Goal: Transaction & Acquisition: Download file/media

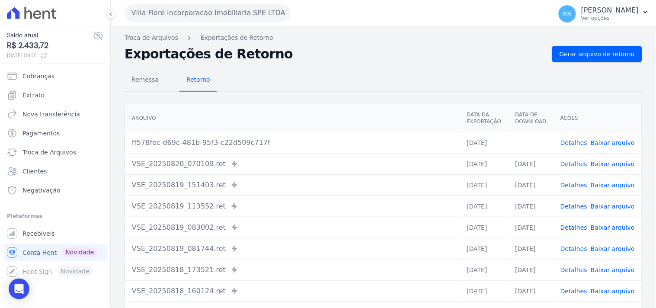
click at [171, 6] on button "Villa Fiore Incorporacao Imobiliaria SPE LTDA" at bounding box center [207, 12] width 166 height 17
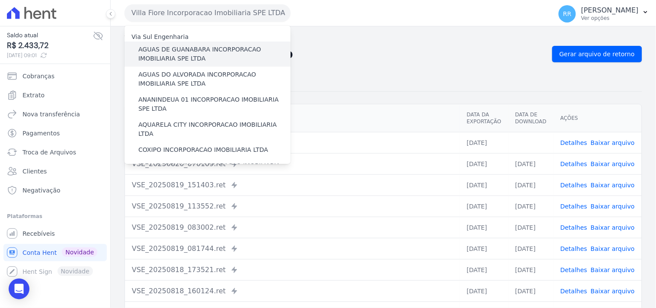
click at [171, 46] on label "AGUAS DE GUANABARA INCORPORACAO IMOBILIARIA SPE LTDA" at bounding box center [214, 54] width 152 height 18
click at [0, 0] on input "AGUAS DE GUANABARA INCORPORACAO IMOBILIARIA SPE LTDA" at bounding box center [0, 0] width 0 height 0
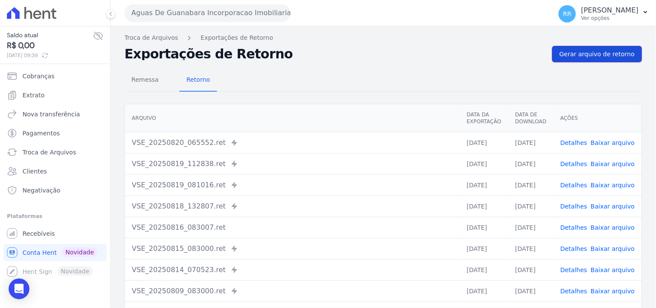
click at [602, 57] on span "Gerar arquivo de retorno" at bounding box center [596, 54] width 75 height 9
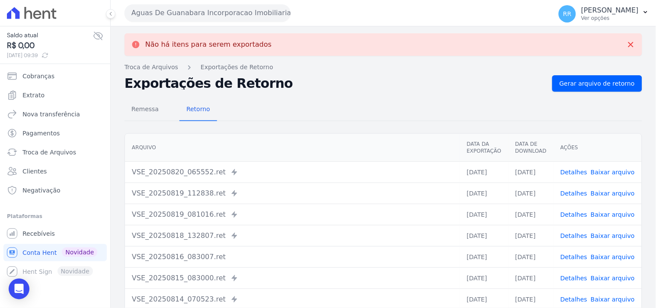
click at [248, 17] on button "Aguas De Guanabara Incorporacao Imobiliaria SPE LTDA" at bounding box center [207, 12] width 166 height 17
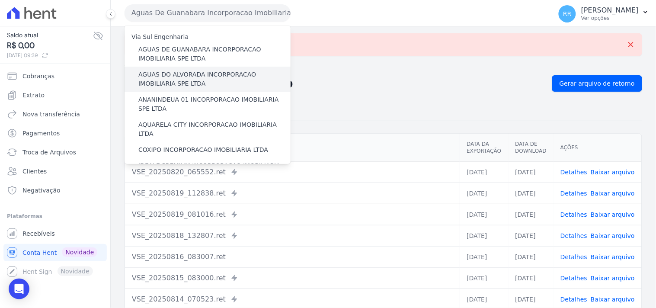
click at [192, 70] on label "AGUAS DO ALVORADA INCORPORACAO IMOBILIARIA SPE LTDA" at bounding box center [214, 79] width 152 height 18
click at [0, 0] on input "AGUAS DO ALVORADA INCORPORACAO IMOBILIARIA SPE LTDA" at bounding box center [0, 0] width 0 height 0
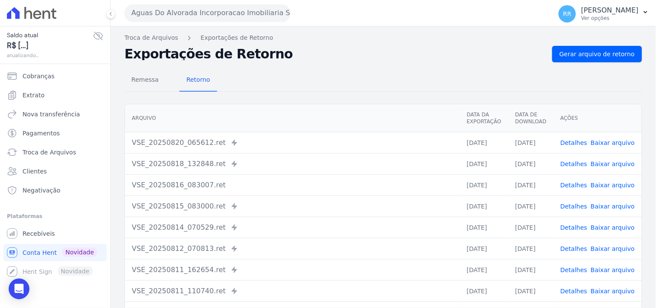
click at [591, 67] on div "Remessa Retorno [GEOGRAPHIC_DATA] Data da Exportação Data de Download Ações VSE…" at bounding box center [382, 218] width 517 height 313
click at [591, 57] on span "Gerar arquivo de retorno" at bounding box center [596, 54] width 75 height 9
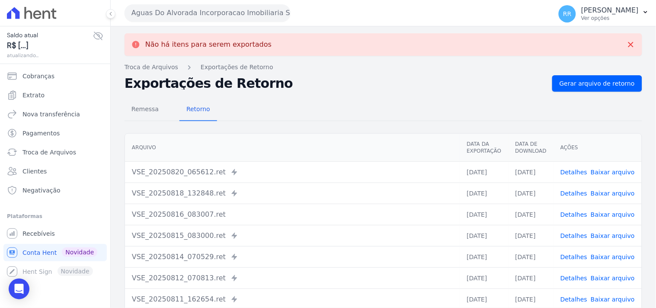
click at [252, 8] on button "Aguas Do Alvorada Incorporacao Imobiliaria SPE LTDA" at bounding box center [207, 12] width 166 height 17
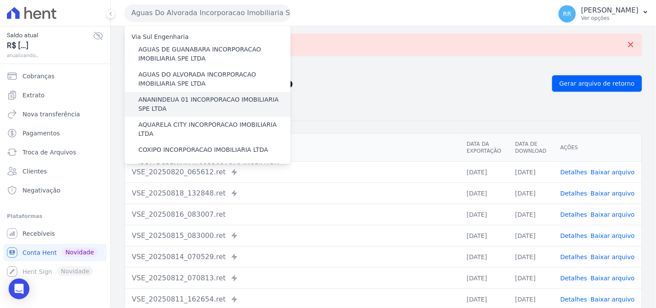
click at [188, 96] on label "ANANINDEUA 01 INCORPORACAO IMOBILIARIA SPE LTDA" at bounding box center [214, 104] width 152 height 18
click at [0, 0] on input "ANANINDEUA 01 INCORPORACAO IMOBILIARIA SPE LTDA" at bounding box center [0, 0] width 0 height 0
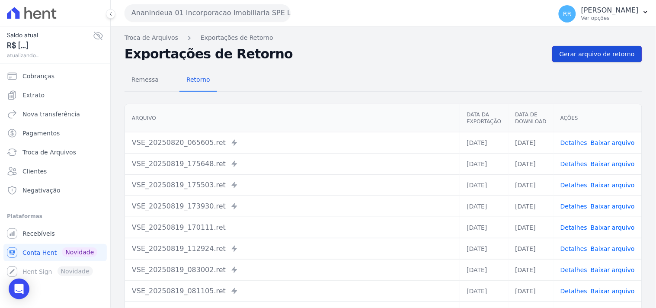
click at [591, 53] on span "Gerar arquivo de retorno" at bounding box center [596, 54] width 75 height 9
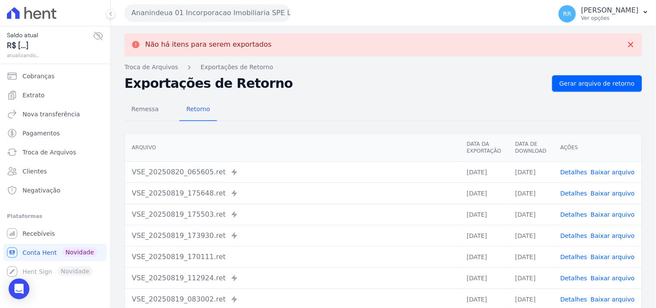
click at [217, 19] on button "Ananindeua 01 Incorporacao Imobiliaria SPE LTDA" at bounding box center [207, 12] width 166 height 17
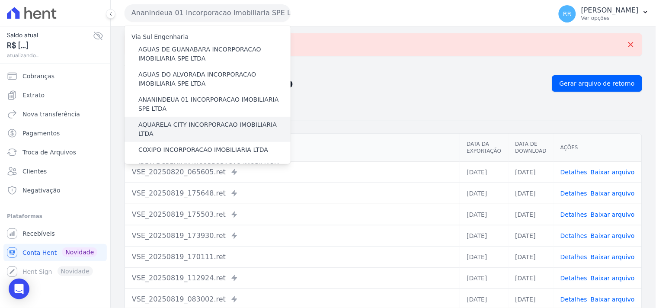
click at [169, 123] on label "AQUARELA CITY INCORPORACAO IMOBILIARIA LTDA" at bounding box center [214, 129] width 152 height 18
click at [0, 0] on input "AQUARELA CITY INCORPORACAO IMOBILIARIA LTDA" at bounding box center [0, 0] width 0 height 0
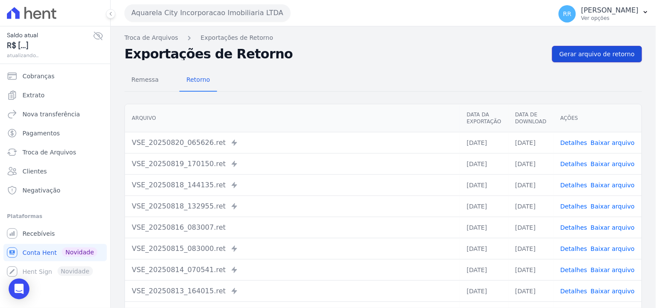
click at [593, 55] on span "Gerar arquivo de retorno" at bounding box center [596, 54] width 75 height 9
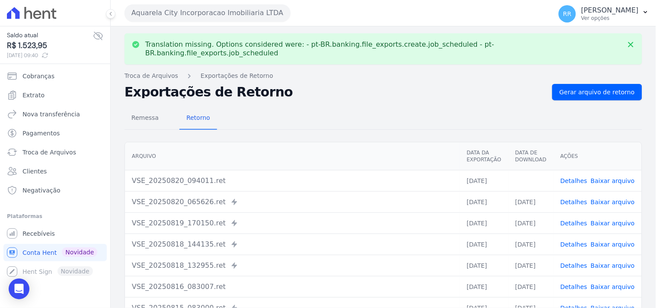
click at [628, 172] on td "Detalhes Baixar arquivo" at bounding box center [597, 180] width 88 height 21
click at [620, 177] on link "Baixar arquivo" at bounding box center [613, 180] width 44 height 7
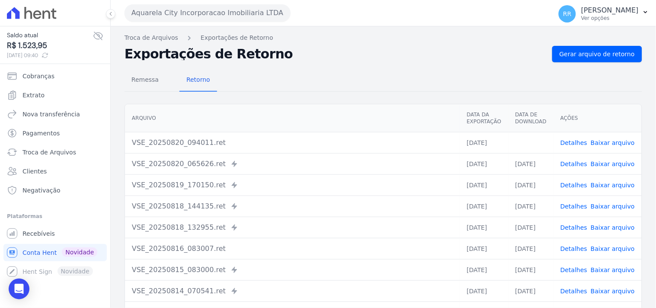
click at [385, 104] on th "Arquivo" at bounding box center [292, 118] width 335 height 28
click at [147, 11] on button "Aquarela City Incorporacao Imobiliaria LTDA" at bounding box center [207, 12] width 166 height 17
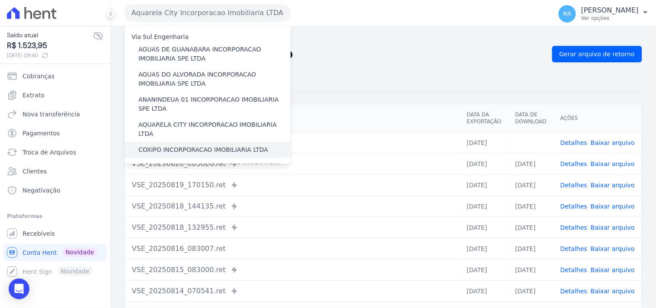
click at [171, 145] on label "COXIPO INCORPORACAO IMOBILIARIA LTDA" at bounding box center [203, 149] width 130 height 9
click at [0, 0] on input "COXIPO INCORPORACAO IMOBILIARIA LTDA" at bounding box center [0, 0] width 0 height 0
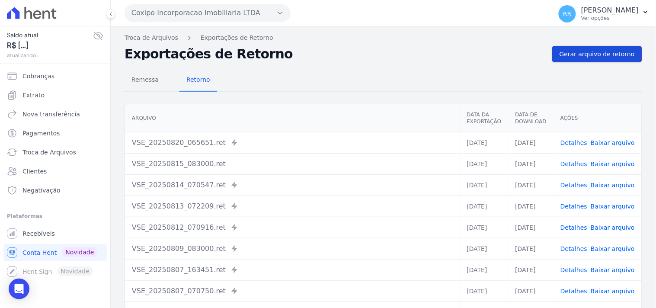
click at [587, 53] on span "Gerar arquivo de retorno" at bounding box center [596, 54] width 75 height 9
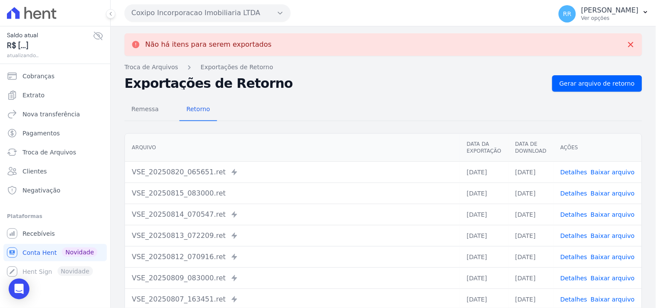
click at [195, 13] on button "Coxipo Incorporacao Imobiliaria LTDA" at bounding box center [207, 12] width 166 height 17
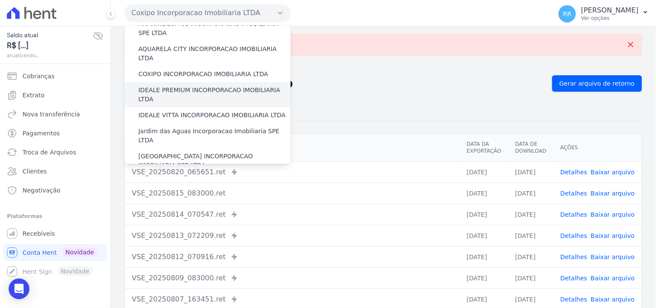
scroll to position [80, 0]
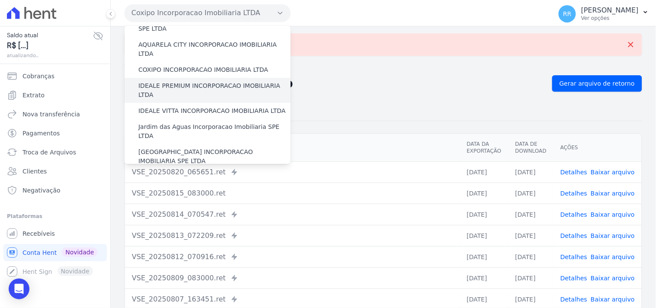
click at [176, 81] on label "IDEALE PREMIUM INCORPORACAO IMOBILIARIA LTDA" at bounding box center [214, 90] width 152 height 18
click at [0, 0] on input "IDEALE PREMIUM INCORPORACAO IMOBILIARIA LTDA" at bounding box center [0, 0] width 0 height 0
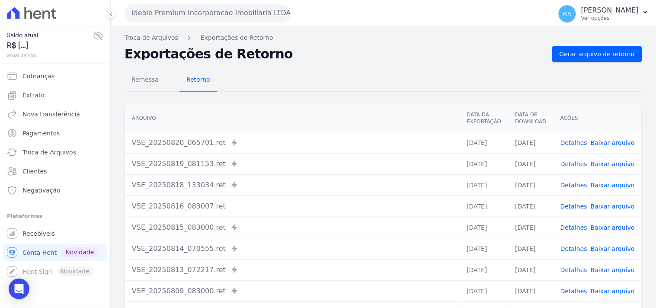
click at [615, 44] on div "Troca de Arquivos Exportações de Retorno Exportações de Retorno Gerar arquivo d…" at bounding box center [383, 203] width 545 height 355
click at [610, 50] on span "Gerar arquivo de retorno" at bounding box center [596, 54] width 75 height 9
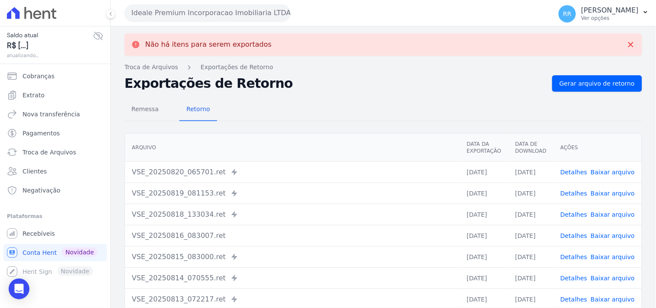
click at [166, 17] on button "Ideale Premium Incorporacao Imobiliaria LTDA" at bounding box center [207, 12] width 166 height 17
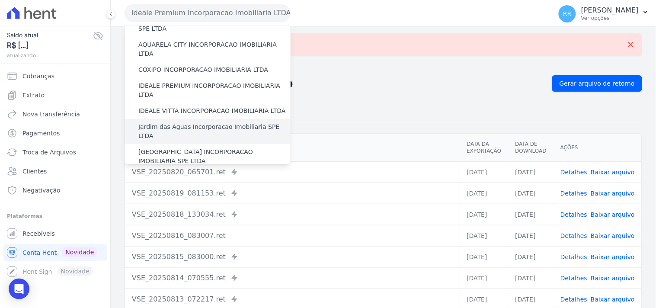
click at [165, 122] on label "Jardim das Aguas Incorporacao Imobiliaria SPE LTDA" at bounding box center [214, 131] width 152 height 18
click at [0, 0] on input "Jardim das Aguas Incorporacao Imobiliaria SPE LTDA" at bounding box center [0, 0] width 0 height 0
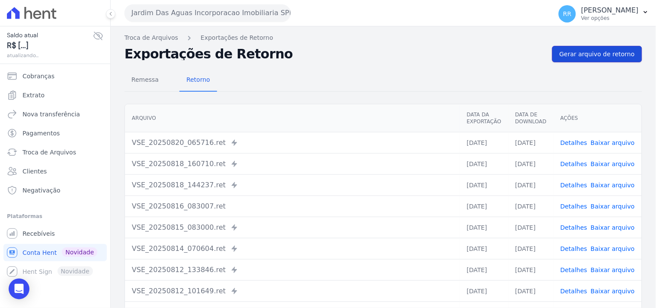
click at [591, 61] on link "Gerar arquivo de retorno" at bounding box center [597, 54] width 90 height 16
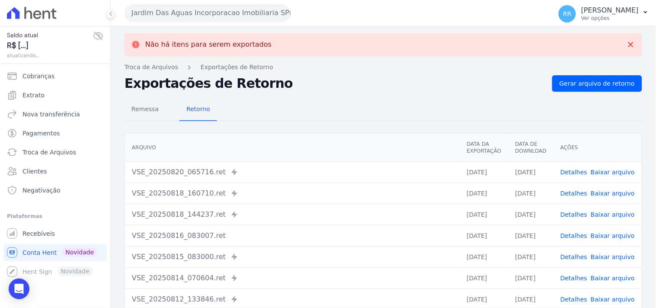
click at [218, 11] on button "Jardim Das Aguas Incorporacao Imobiliaria SPE LTDA" at bounding box center [207, 12] width 166 height 17
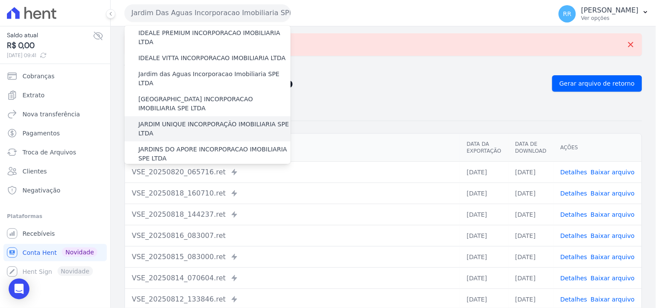
scroll to position [144, 0]
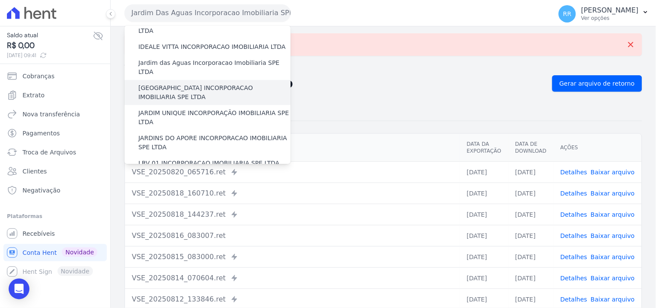
click at [178, 83] on label "[GEOGRAPHIC_DATA] INCORPORACAO IMOBILIARIA SPE LTDA" at bounding box center [214, 92] width 152 height 18
click at [0, 0] on input "[GEOGRAPHIC_DATA] INCORPORACAO IMOBILIARIA SPE LTDA" at bounding box center [0, 0] width 0 height 0
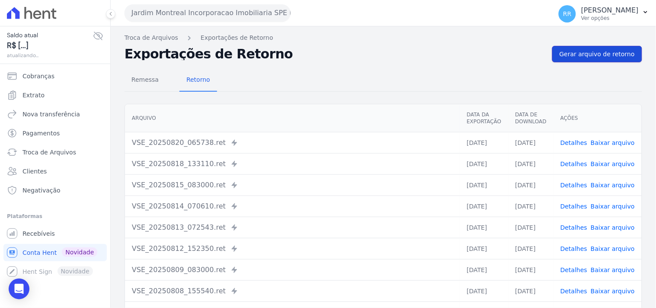
click at [590, 53] on span "Gerar arquivo de retorno" at bounding box center [596, 54] width 75 height 9
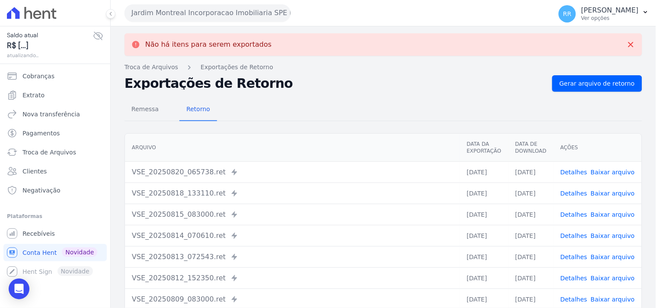
click at [167, 8] on button "Jardim Montreal Incorporacao Imobiliaria SPE LTDA" at bounding box center [207, 12] width 166 height 17
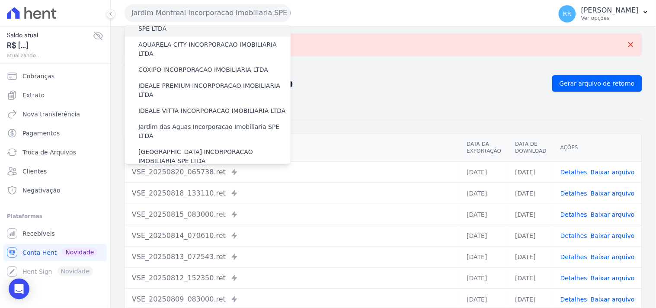
scroll to position [96, 0]
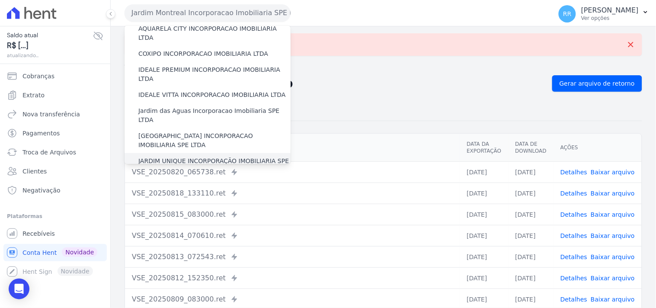
click at [183, 156] on label "JARDIM UNIQUE INCORPORAÇÃO IMOBILIARIA SPE LTDA" at bounding box center [214, 165] width 152 height 18
click at [0, 0] on input "JARDIM UNIQUE INCORPORAÇÃO IMOBILIARIA SPE LTDA" at bounding box center [0, 0] width 0 height 0
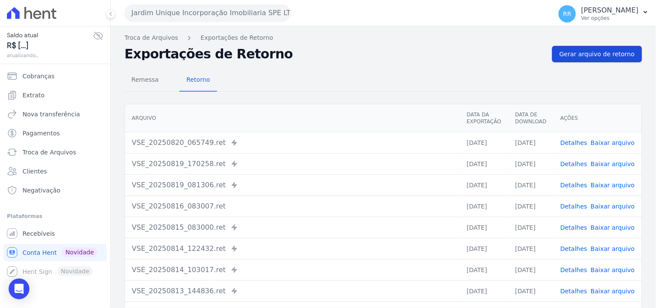
click at [564, 54] on span "Gerar arquivo de retorno" at bounding box center [596, 54] width 75 height 9
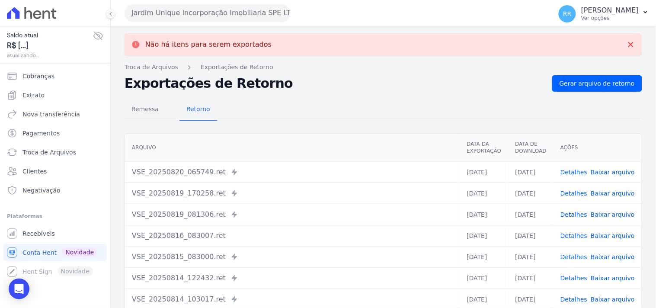
click at [182, 12] on button "Jardim Unique Incorporação Imobiliaria SPE LTDA" at bounding box center [207, 12] width 166 height 17
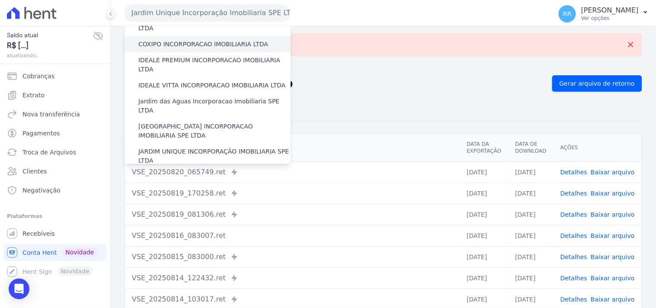
scroll to position [160, 0]
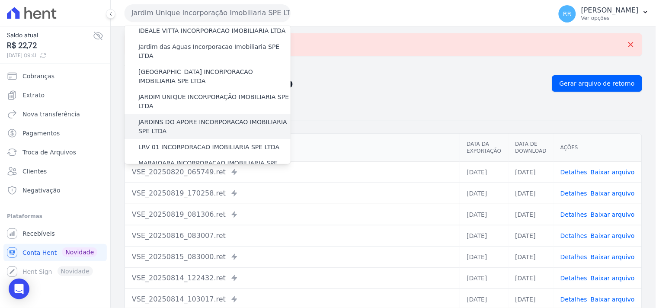
drag, startPoint x: 188, startPoint y: 97, endPoint x: 187, endPoint y: 103, distance: 5.7
click at [188, 114] on div "JARDINS DO APORE INCORPORACAO IMOBILIARIA SPE LTDA" at bounding box center [207, 126] width 166 height 25
click at [186, 118] on label "JARDINS DO APORE INCORPORACAO IMOBILIARIA SPE LTDA" at bounding box center [214, 127] width 152 height 18
click at [0, 0] on input "JARDINS DO APORE INCORPORACAO IMOBILIARIA SPE LTDA" at bounding box center [0, 0] width 0 height 0
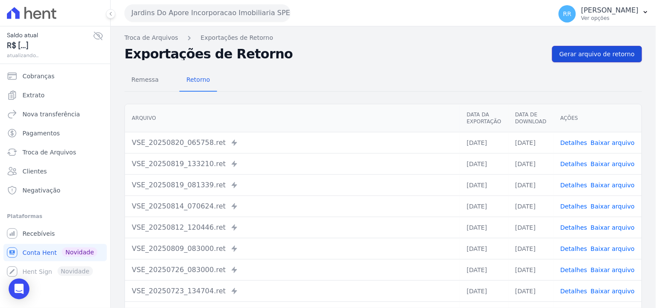
click at [580, 53] on span "Gerar arquivo de retorno" at bounding box center [596, 54] width 75 height 9
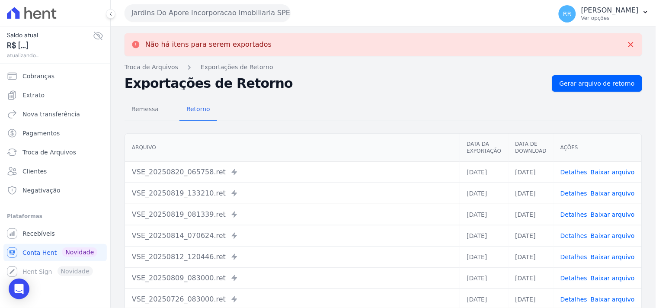
click at [206, 16] on button "Jardins Do Apore Incorporacao Imobiliaria SPE LTDA" at bounding box center [207, 12] width 166 height 17
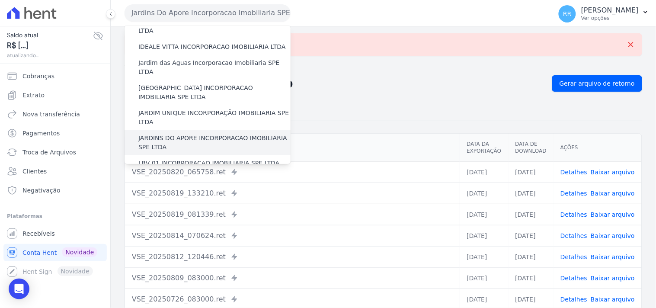
scroll to position [176, 0]
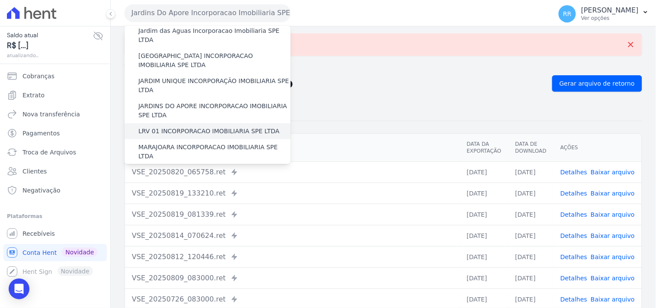
click at [178, 127] on label "LRV 01 INCORPORACAO IMOBILIARIA SPE LTDA" at bounding box center [208, 131] width 141 height 9
click at [0, 0] on input "LRV 01 INCORPORACAO IMOBILIARIA SPE LTDA" at bounding box center [0, 0] width 0 height 0
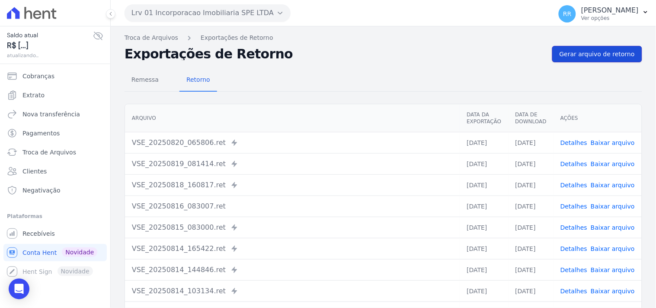
click at [584, 58] on span "Gerar arquivo de retorno" at bounding box center [596, 54] width 75 height 9
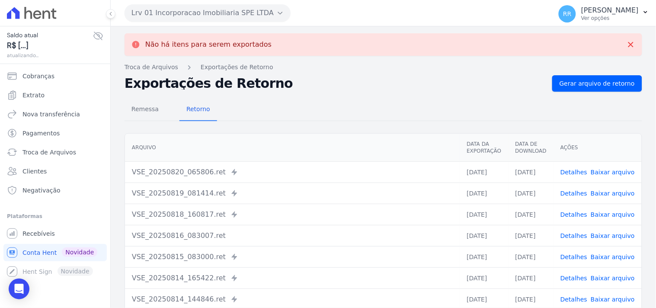
click at [195, 8] on button "Lrv 01 Incorporacao Imobiliaria SPE LTDA" at bounding box center [207, 12] width 166 height 17
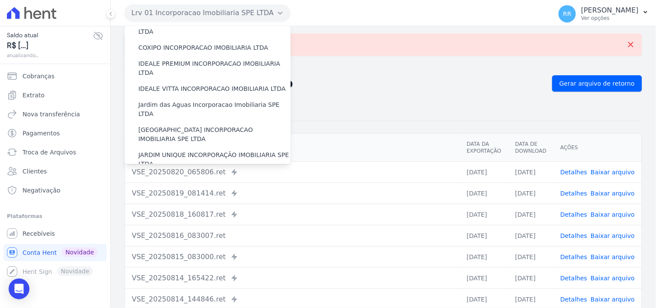
scroll to position [208, 0]
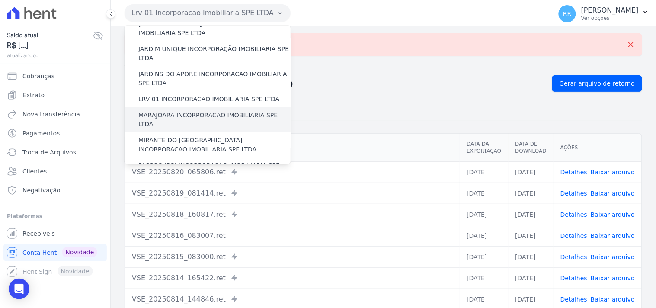
click at [185, 107] on div "MARAJOARA INCORPORACAO IMOBILIARIA SPE LTDA" at bounding box center [207, 119] width 166 height 25
click at [192, 111] on label "MARAJOARA INCORPORACAO IMOBILIARIA SPE LTDA" at bounding box center [214, 120] width 152 height 18
click at [0, 0] on input "MARAJOARA INCORPORACAO IMOBILIARIA SPE LTDA" at bounding box center [0, 0] width 0 height 0
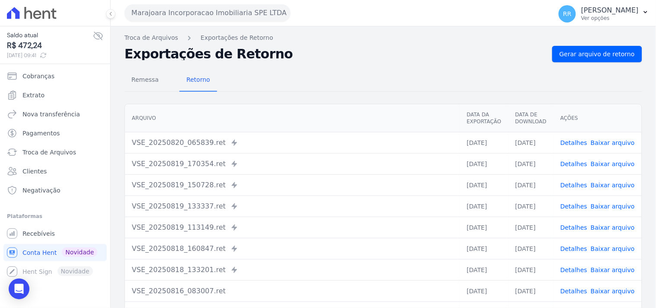
click at [597, 44] on div "Troca de Arquivos Exportações de Retorno Exportações de Retorno Gerar arquivo d…" at bounding box center [383, 203] width 545 height 355
click at [597, 54] on span "Gerar arquivo de retorno" at bounding box center [596, 54] width 75 height 9
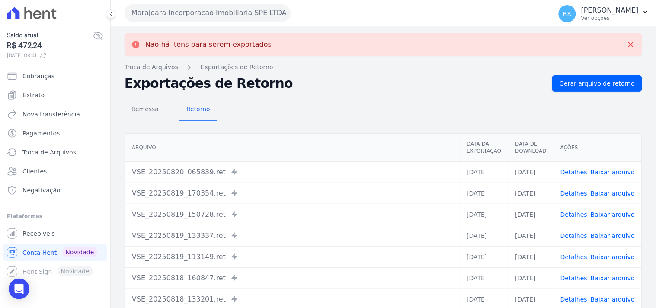
click at [169, 9] on button "Marajoara Incorporacao Imobiliaria SPE LTDA" at bounding box center [207, 12] width 166 height 17
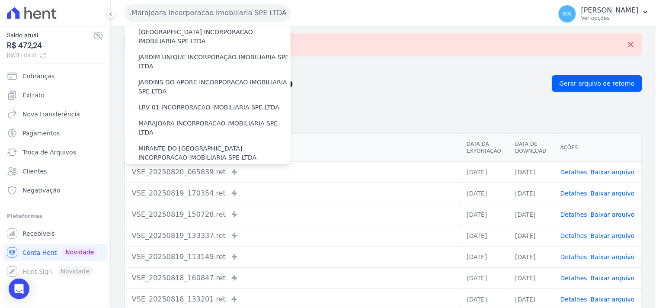
scroll to position [256, 0]
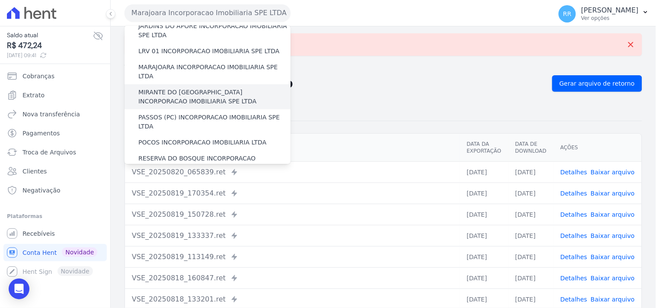
click at [170, 88] on label "MIRANTE DO [GEOGRAPHIC_DATA] INCORPORACAO IMOBILIARIA SPE LTDA" at bounding box center [214, 97] width 152 height 18
click at [0, 0] on input "MIRANTE DO [GEOGRAPHIC_DATA] INCORPORACAO IMOBILIARIA SPE LTDA" at bounding box center [0, 0] width 0 height 0
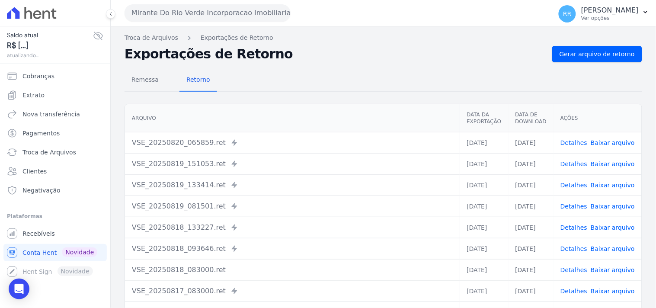
click at [578, 40] on nav "Troca de Arquivos Exportações de Retorno" at bounding box center [382, 37] width 517 height 9
click at [578, 44] on div "Troca de Arquivos Exportações de Retorno Exportações de Retorno Gerar arquivo d…" at bounding box center [383, 203] width 545 height 355
click at [578, 49] on link "Gerar arquivo de retorno" at bounding box center [597, 54] width 90 height 16
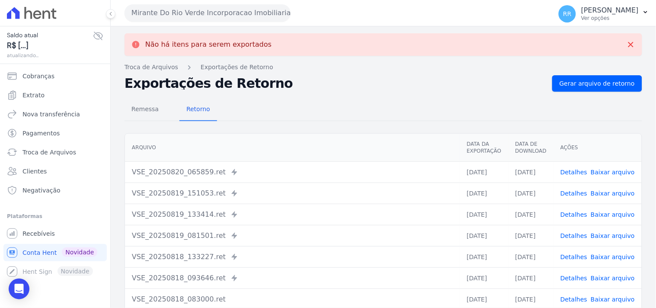
click at [189, 19] on button "Mirante Do Rio Verde Incorporacao Imobiliaria SPE LTDA" at bounding box center [207, 12] width 166 height 17
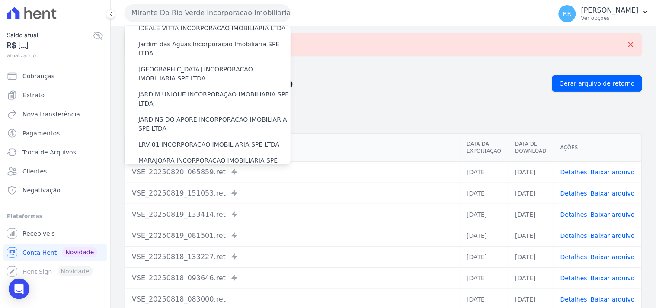
scroll to position [208, 0]
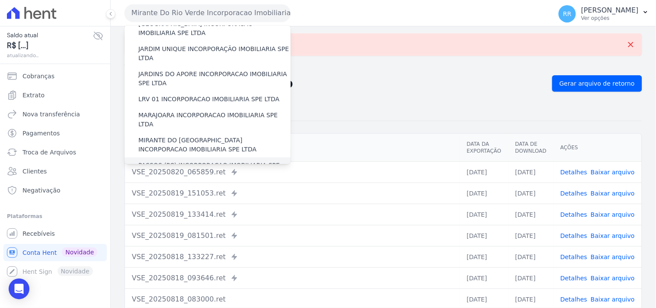
click at [175, 161] on label "PASSOS (PC) INCORPORACAO IMOBILIARIA SPE LTDA" at bounding box center [214, 170] width 152 height 18
click at [0, 0] on input "PASSOS (PC) INCORPORACAO IMOBILIARIA SPE LTDA" at bounding box center [0, 0] width 0 height 0
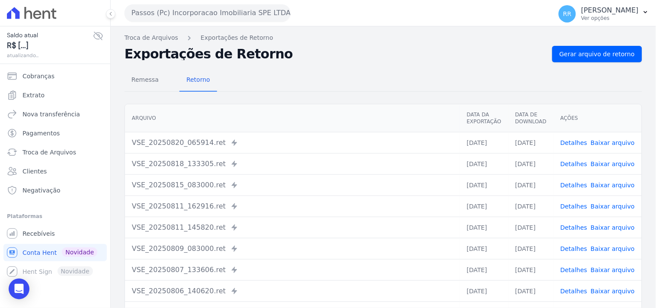
click at [578, 62] on div "Remessa Retorno [GEOGRAPHIC_DATA] Data da Exportação Data de Download Ações VSE…" at bounding box center [382, 218] width 517 height 313
click at [580, 60] on link "Gerar arquivo de retorno" at bounding box center [597, 54] width 90 height 16
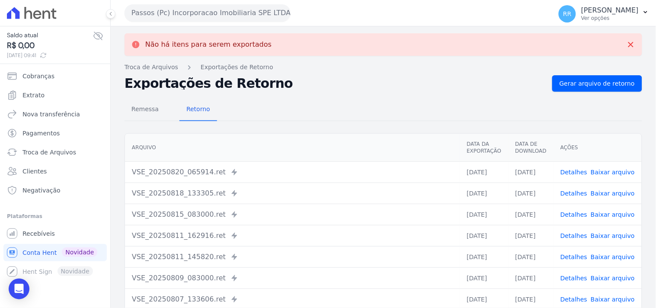
click at [252, 22] on div "Passos (Pc) Incorporacao Imobiliaria SPE LTDA Via Sul Engenharia AGUAS DE [GEOG…" at bounding box center [336, 13] width 424 height 27
click at [252, 17] on button "Passos (Pc) Incorporacao Imobiliaria SPE LTDA" at bounding box center [207, 12] width 166 height 17
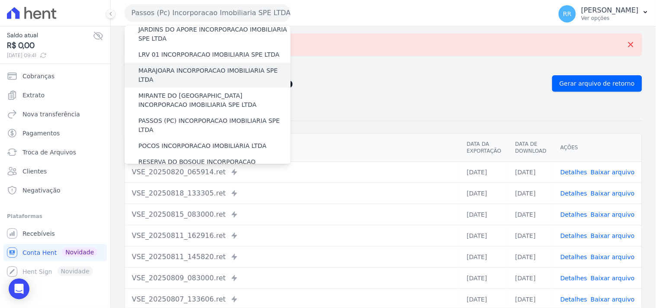
scroll to position [256, 0]
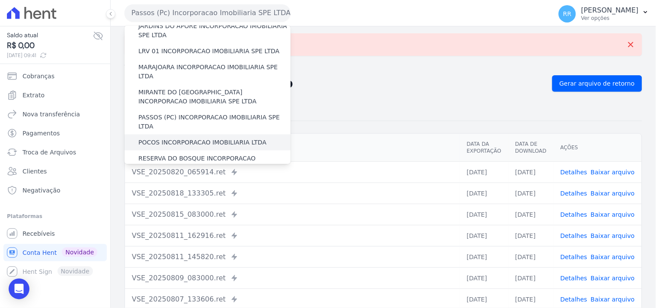
click at [179, 138] on label "POCOS INCORPORACAO IMOBILIARIA LTDA" at bounding box center [202, 142] width 128 height 9
click at [0, 0] on input "POCOS INCORPORACAO IMOBILIARIA LTDA" at bounding box center [0, 0] width 0 height 0
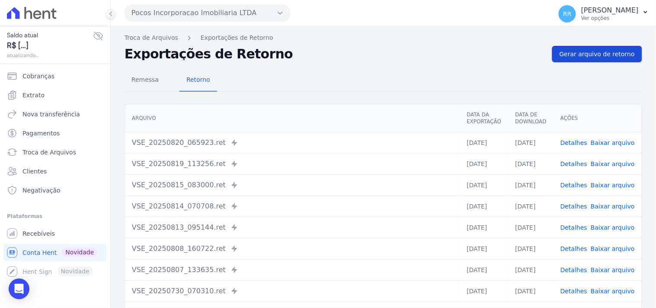
click at [575, 55] on span "Gerar arquivo de retorno" at bounding box center [596, 54] width 75 height 9
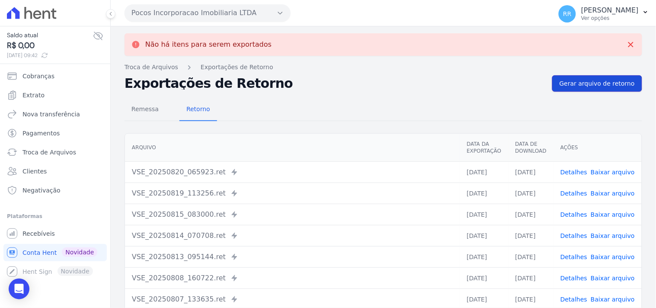
click at [609, 85] on span "Gerar arquivo de retorno" at bounding box center [596, 83] width 75 height 9
click at [185, 16] on button "Pocos Incorporacao Imobiliaria LTDA" at bounding box center [207, 12] width 166 height 17
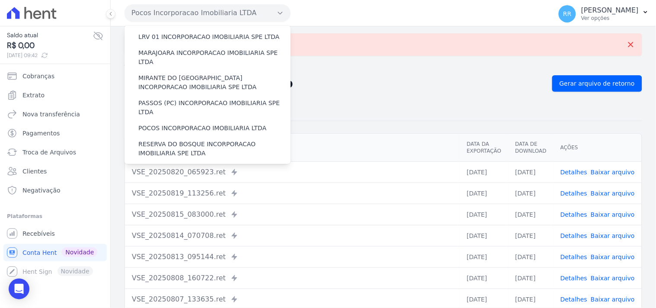
scroll to position [272, 0]
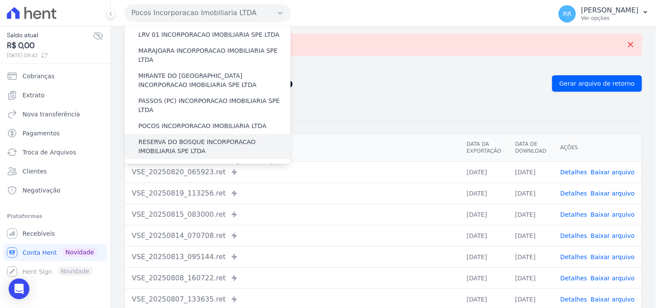
click at [180, 137] on label "RESERVA DO BOSQUE INCORPORACAO IMOBILIARIA SPE LTDA" at bounding box center [214, 146] width 152 height 18
click at [0, 0] on input "RESERVA DO BOSQUE INCORPORACAO IMOBILIARIA SPE LTDA" at bounding box center [0, 0] width 0 height 0
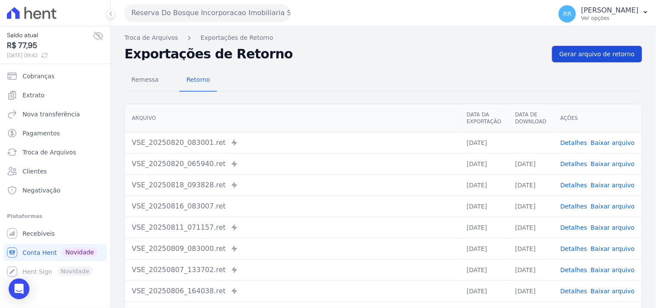
click at [572, 49] on link "Gerar arquivo de retorno" at bounding box center [597, 54] width 90 height 16
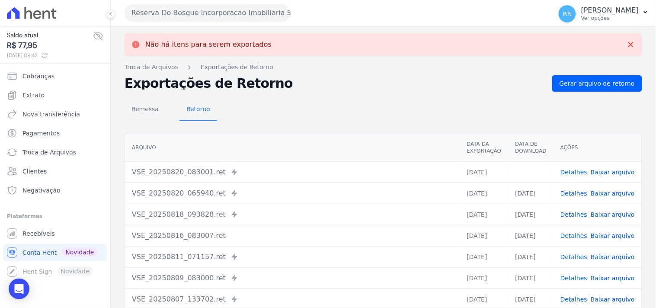
click at [607, 169] on link "Baixar arquivo" at bounding box center [613, 172] width 44 height 7
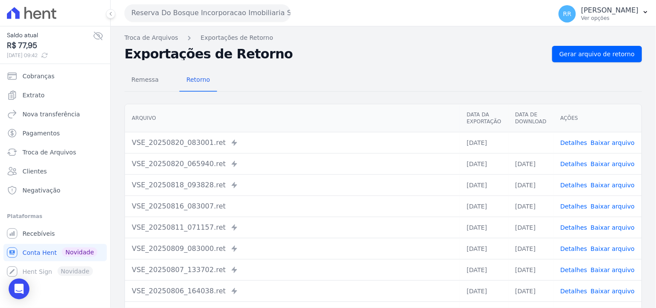
click at [345, 66] on div "Remessa Retorno [GEOGRAPHIC_DATA] Data da Exportação Data de Download Ações VSE…" at bounding box center [382, 218] width 517 height 313
click at [178, 6] on button "Reserva Do Bosque Incorporacao Imobiliaria SPE LTDA" at bounding box center [207, 12] width 166 height 17
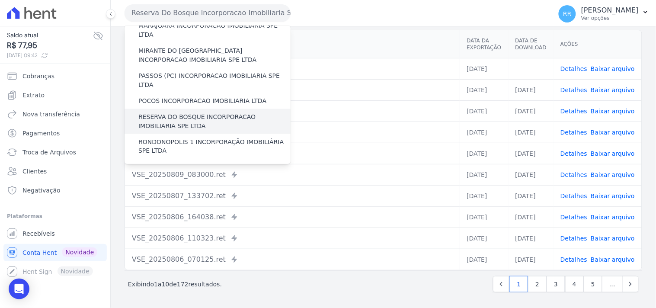
scroll to position [304, 0]
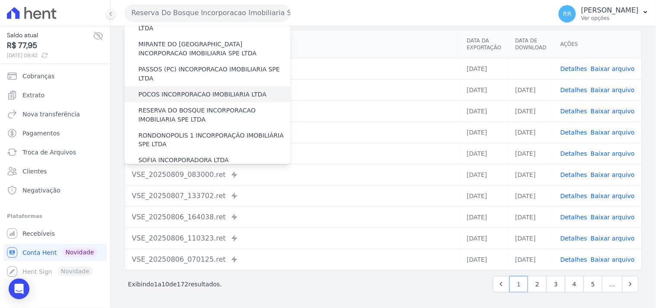
click at [176, 90] on label "POCOS INCORPORACAO IMOBILIARIA LTDA" at bounding box center [202, 94] width 128 height 9
click at [0, 0] on input "POCOS INCORPORACAO IMOBILIARIA LTDA" at bounding box center [0, 0] width 0 height 0
click at [177, 90] on label "POCOS INCORPORACAO IMOBILIARIA LTDA" at bounding box center [202, 94] width 128 height 9
click at [0, 0] on input "POCOS INCORPORACAO IMOBILIARIA LTDA" at bounding box center [0, 0] width 0 height 0
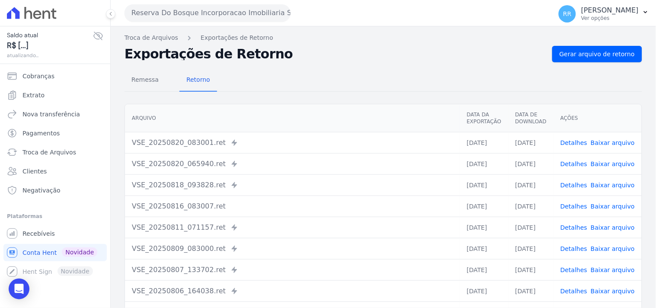
click at [169, 5] on button "Reserva Do Bosque Incorporacao Imobiliaria SPE LTDA" at bounding box center [207, 12] width 166 height 17
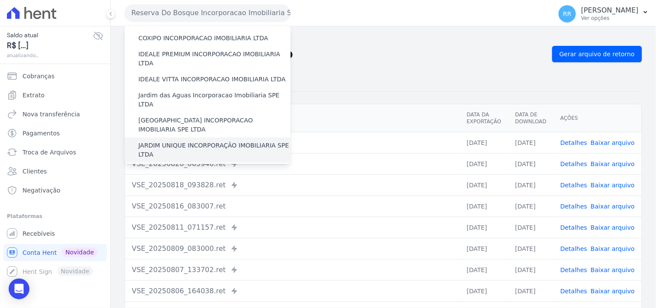
scroll to position [240, 0]
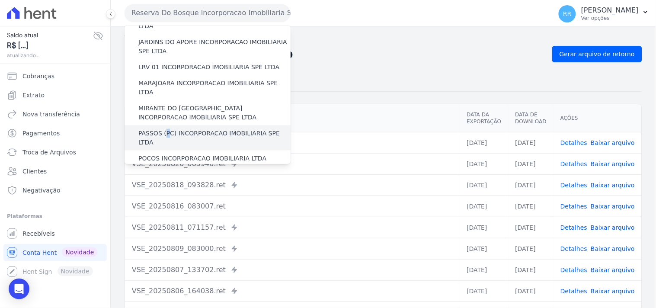
click at [164, 129] on label "PASSOS (PC) INCORPORACAO IMOBILIARIA SPE LTDA" at bounding box center [214, 138] width 152 height 18
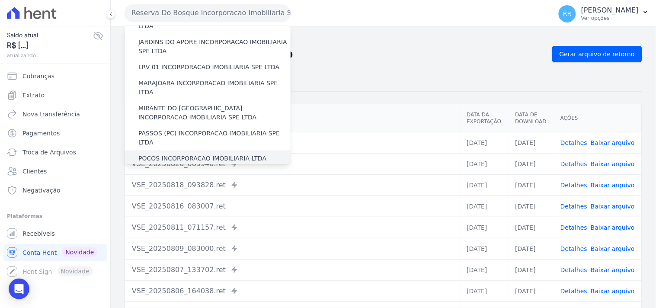
click at [150, 154] on label "POCOS INCORPORACAO IMOBILIARIA LTDA" at bounding box center [202, 158] width 128 height 9
click at [0, 0] on input "POCOS INCORPORACAO IMOBILIARIA LTDA" at bounding box center [0, 0] width 0 height 0
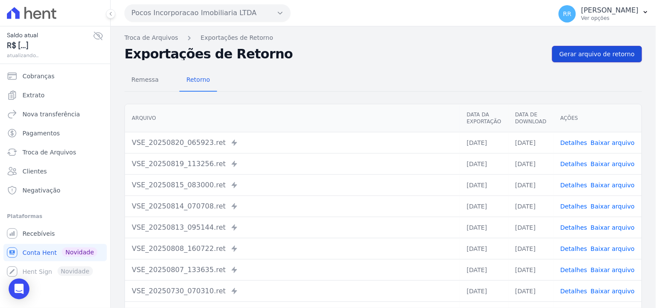
click at [569, 51] on span "Gerar arquivo de retorno" at bounding box center [596, 54] width 75 height 9
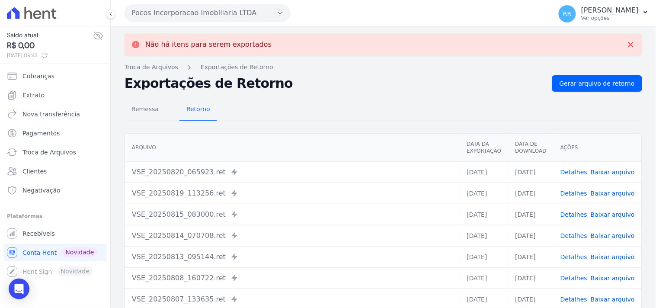
click at [612, 170] on link "Baixar arquivo" at bounding box center [613, 172] width 44 height 7
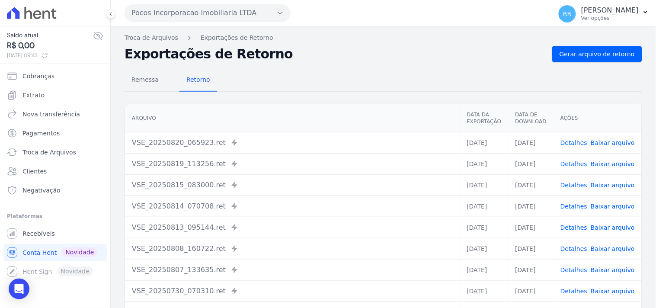
drag, startPoint x: 300, startPoint y: 109, endPoint x: 292, endPoint y: 102, distance: 11.1
click at [300, 109] on th "Arquivo" at bounding box center [292, 118] width 335 height 28
click at [227, 6] on button "Pocos Incorporacao Imobiliaria LTDA" at bounding box center [207, 12] width 166 height 17
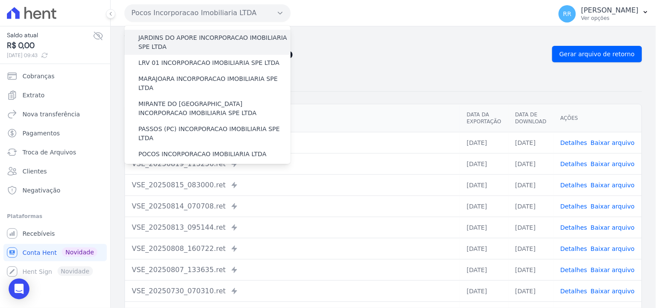
scroll to position [256, 0]
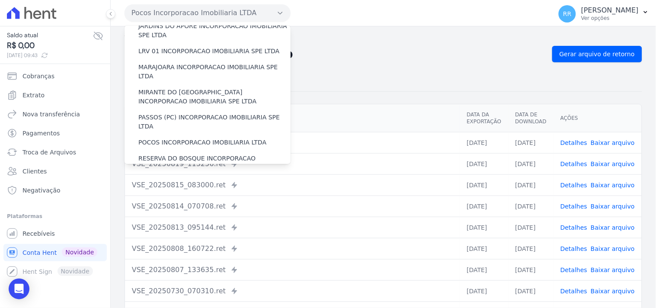
click at [153, 179] on label "RONDONOPOLIS 1 INCORPORAÇÃO IMOBILIÁRIA SPE LTDA" at bounding box center [214, 188] width 152 height 18
click at [0, 0] on input "RONDONOPOLIS 1 INCORPORAÇÃO IMOBILIÁRIA SPE LTDA" at bounding box center [0, 0] width 0 height 0
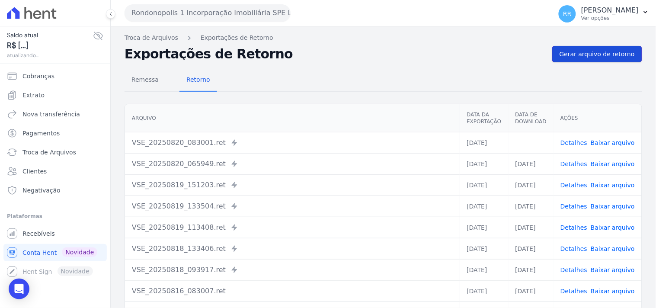
click at [575, 57] on span "Gerar arquivo de retorno" at bounding box center [596, 54] width 75 height 9
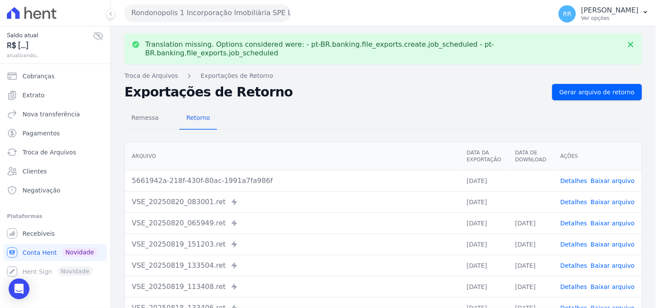
click at [605, 198] on link "Baixar arquivo" at bounding box center [613, 201] width 44 height 7
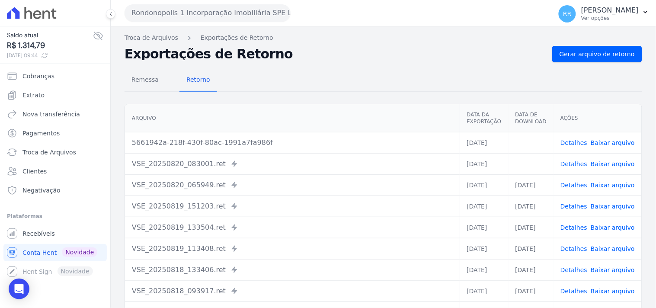
click at [606, 135] on td "Detalhes Baixar arquivo" at bounding box center [597, 142] width 88 height 21
click at [606, 142] on link "Baixar arquivo" at bounding box center [613, 142] width 44 height 7
drag, startPoint x: 279, startPoint y: 72, endPoint x: 260, endPoint y: 61, distance: 21.5
click at [279, 72] on div "Remessa Retorno" at bounding box center [382, 80] width 517 height 22
click at [216, 20] on button "Rondonopolis 1 Incorporação Imobiliária SPE LTDA" at bounding box center [207, 12] width 166 height 17
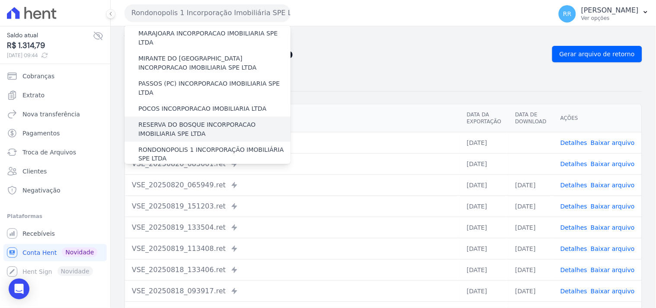
scroll to position [304, 0]
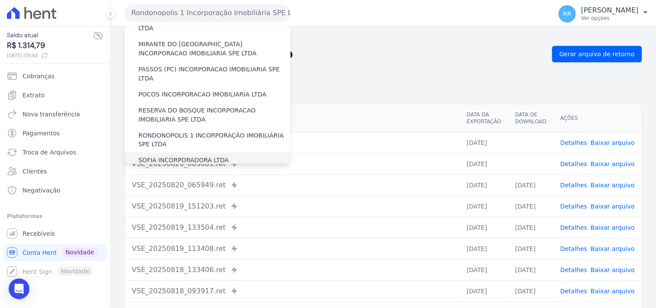
click at [171, 156] on label "SOFIA INCORPORADORA LTDA" at bounding box center [183, 160] width 90 height 9
click at [0, 0] on input "SOFIA INCORPORADORA LTDA" at bounding box center [0, 0] width 0 height 0
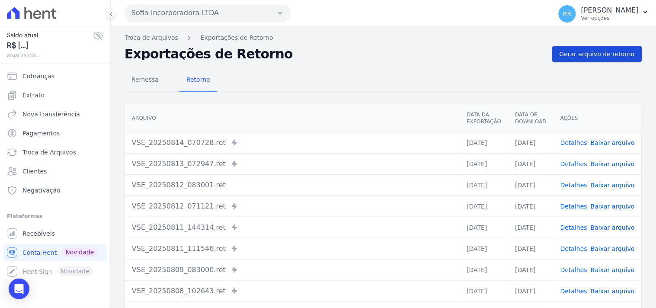
click at [620, 57] on span "Gerar arquivo de retorno" at bounding box center [596, 54] width 75 height 9
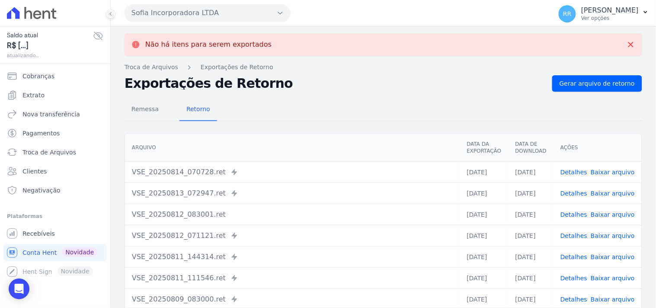
click at [195, 16] on button "Sofia Incorporadora LTDA" at bounding box center [207, 12] width 166 height 17
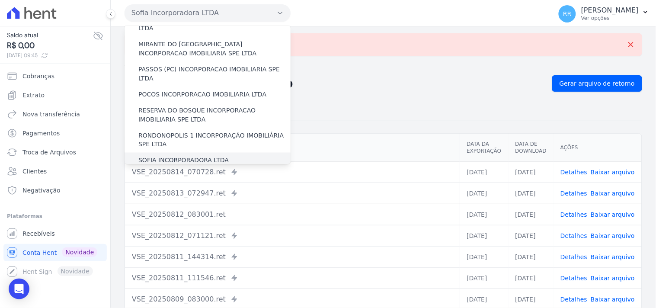
scroll to position [320, 0]
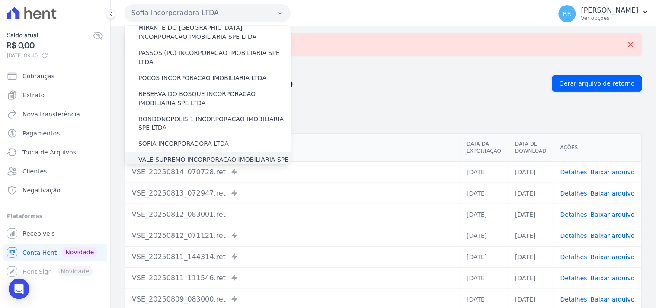
click at [169, 156] on label "VALE SUPREMO INCORPORACAO IMOBILIARIA SPE LTDA" at bounding box center [214, 165] width 152 height 18
click at [0, 0] on input "VALE SUPREMO INCORPORACAO IMOBILIARIA SPE LTDA" at bounding box center [0, 0] width 0 height 0
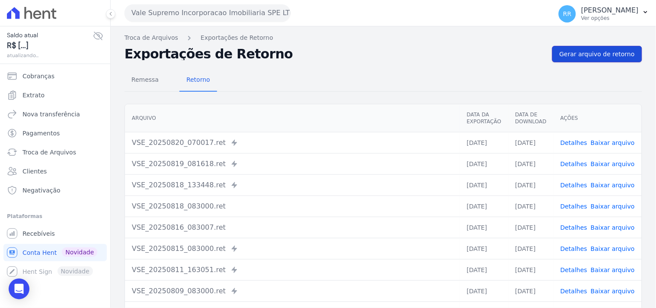
click at [571, 57] on span "Gerar arquivo de retorno" at bounding box center [596, 54] width 75 height 9
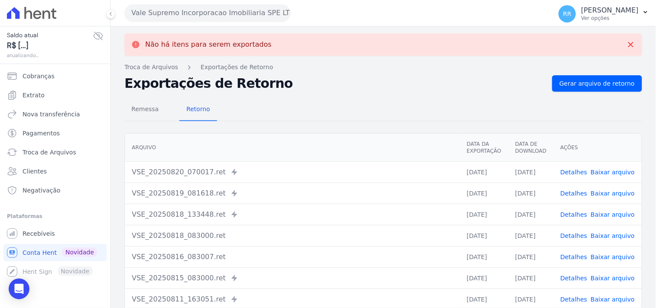
click at [253, 16] on button "Vale Supremo Incorporacao Imobiliaria SPE LTDA" at bounding box center [207, 12] width 166 height 17
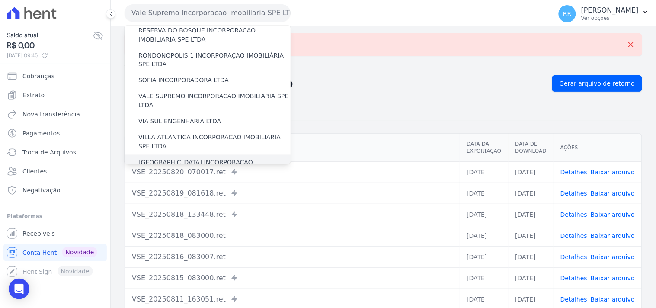
scroll to position [386, 0]
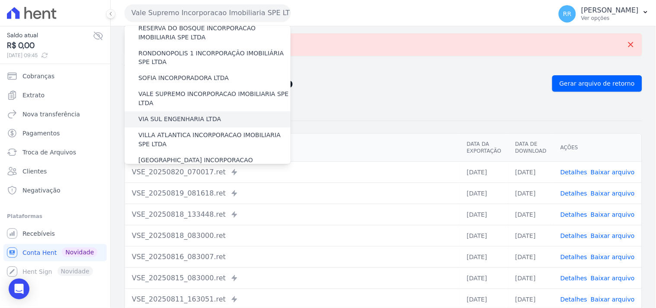
click at [166, 115] on label "VIA SUL ENGENHARIA LTDA" at bounding box center [179, 119] width 83 height 9
click at [0, 0] on input "VIA SUL ENGENHARIA LTDA" at bounding box center [0, 0] width 0 height 0
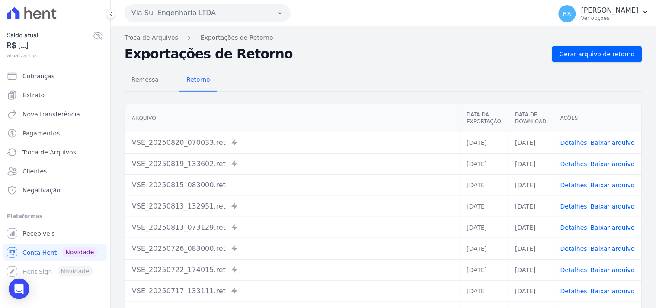
click at [590, 62] on div "Remessa Retorno [GEOGRAPHIC_DATA] Data da Exportação Data de Download Ações VSE…" at bounding box center [382, 218] width 517 height 313
click at [594, 56] on span "Gerar arquivo de retorno" at bounding box center [596, 54] width 75 height 9
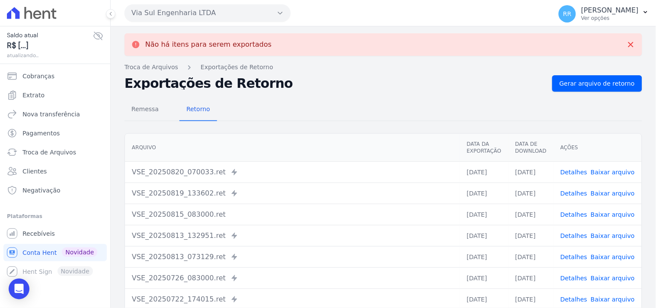
click at [207, 11] on button "Via Sul Engenharia LTDA" at bounding box center [207, 12] width 166 height 17
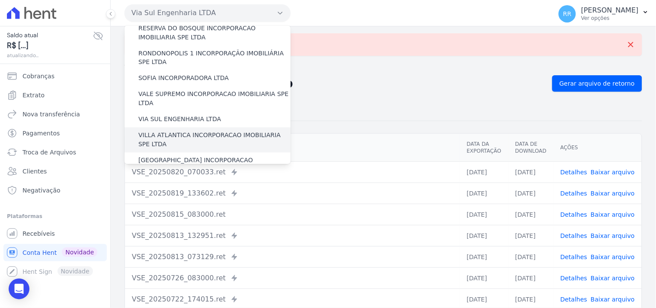
click at [174, 131] on label "VILLA ATLANTICA INCORPORACAO IMOBILIARIA SPE LTDA" at bounding box center [214, 140] width 152 height 18
click at [0, 0] on input "VILLA ATLANTICA INCORPORACAO IMOBILIARIA SPE LTDA" at bounding box center [0, 0] width 0 height 0
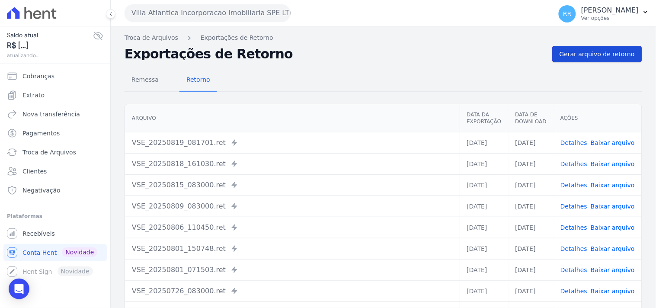
click at [595, 55] on span "Gerar arquivo de retorno" at bounding box center [596, 54] width 75 height 9
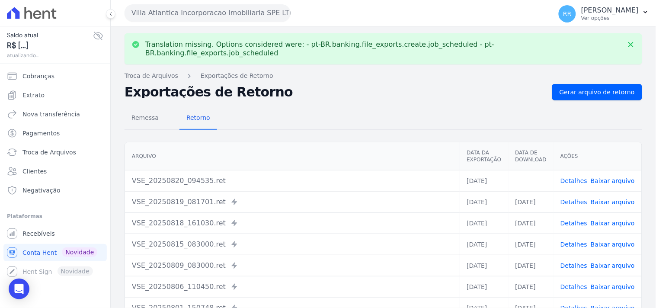
click at [604, 177] on link "Baixar arquivo" at bounding box center [613, 180] width 44 height 7
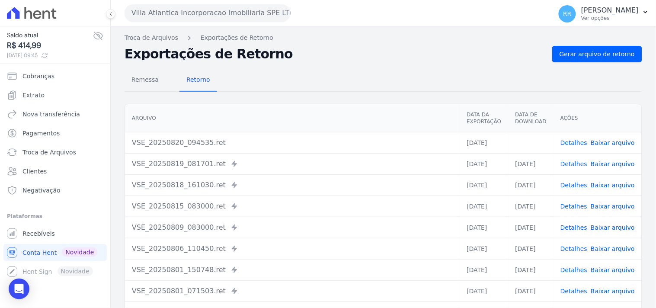
drag, startPoint x: 374, startPoint y: 19, endPoint x: 373, endPoint y: 23, distance: 4.3
click at [374, 19] on div "Villa Atlantica Incorporacao Imobiliaria SPE LTDA Via Sul Engenharia AGUAS DE […" at bounding box center [336, 13] width 424 height 27
click at [234, 10] on button "Villa Atlantica Incorporacao Imobiliaria SPE LTDA" at bounding box center [207, 12] width 166 height 17
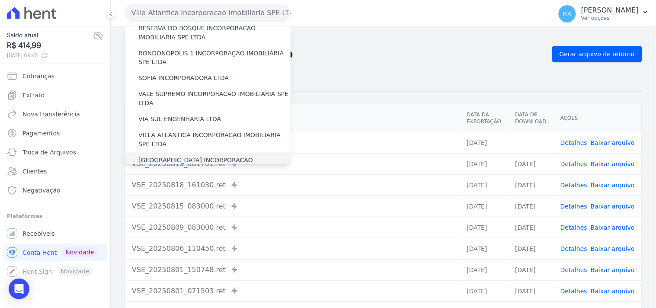
click at [170, 156] on label "[GEOGRAPHIC_DATA] INCORPORACAO IMOBILIARIA SPE LTDA" at bounding box center [214, 165] width 152 height 18
click at [0, 0] on input "[GEOGRAPHIC_DATA] INCORPORACAO IMOBILIARIA SPE LTDA" at bounding box center [0, 0] width 0 height 0
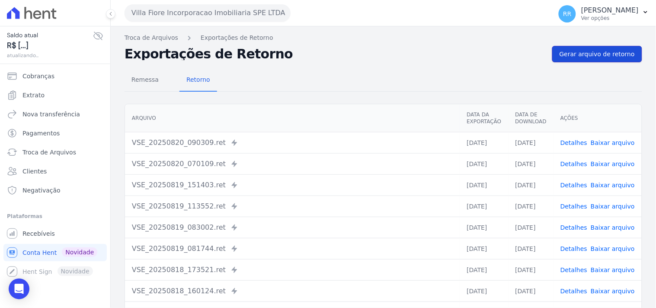
click at [591, 52] on span "Gerar arquivo de retorno" at bounding box center [596, 54] width 75 height 9
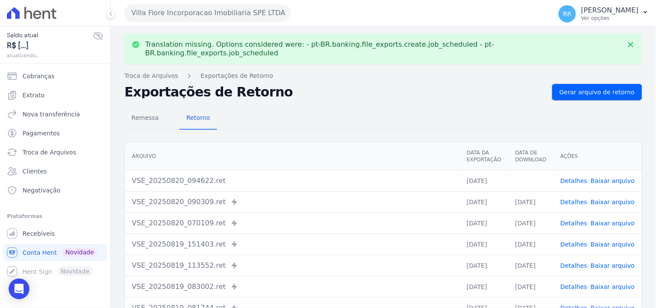
click at [619, 177] on link "Baixar arquivo" at bounding box center [613, 180] width 44 height 7
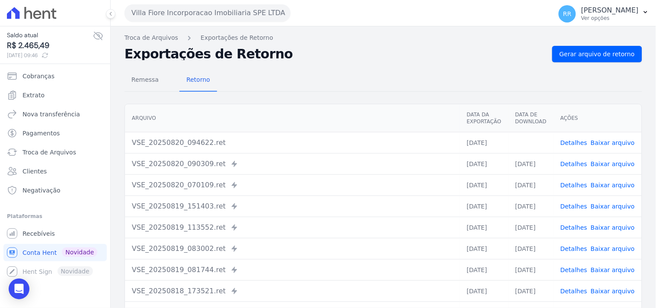
click at [379, 65] on div "Remessa Retorno [GEOGRAPHIC_DATA] Data da Exportação Data de Download Ações VSE…" at bounding box center [382, 218] width 517 height 313
click at [179, 13] on button "Villa Fiore Incorporacao Imobiliaria SPE LTDA" at bounding box center [207, 12] width 166 height 17
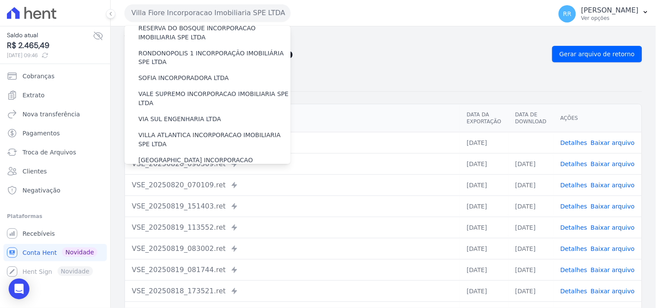
click at [196, 181] on label "VILLA TROPICAL INCORPORAÇÃO IMOBILIÁRIA SPE LTDA" at bounding box center [214, 190] width 152 height 18
click at [0, 0] on input "VILLA TROPICAL INCORPORAÇÃO IMOBILIÁRIA SPE LTDA" at bounding box center [0, 0] width 0 height 0
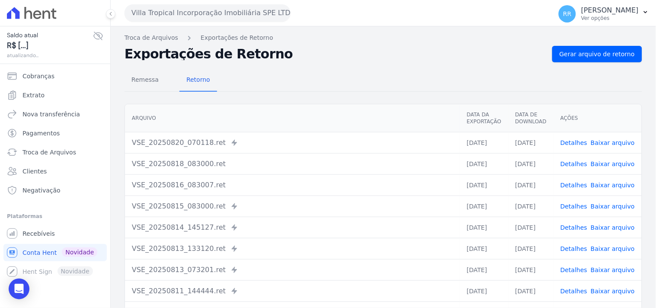
click at [581, 30] on div "Troca de Arquivos Exportações de Retorno Exportações de Retorno Gerar arquivo d…" at bounding box center [383, 203] width 545 height 355
click at [579, 50] on span "Gerar arquivo de retorno" at bounding box center [596, 54] width 75 height 9
